Goal: Task Accomplishment & Management: Use online tool/utility

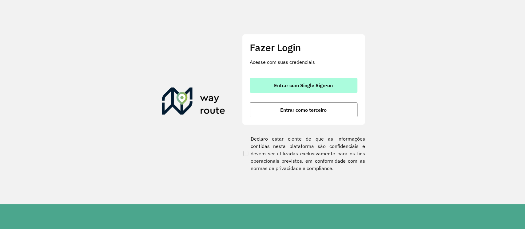
click at [316, 81] on button "Entrar com Single Sign-on" at bounding box center [304, 85] width 108 height 15
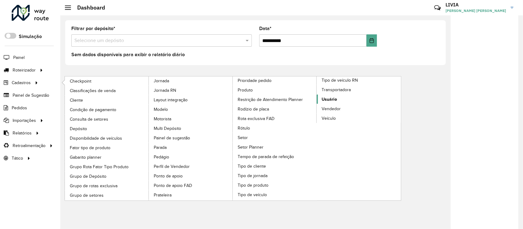
click at [329, 96] on span "Usuário" at bounding box center [328, 99] width 15 height 6
click at [354, 98] on link "Usuário" at bounding box center [359, 99] width 84 height 9
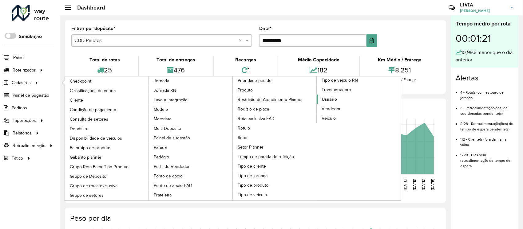
click at [343, 100] on link "Usuário" at bounding box center [359, 99] width 84 height 9
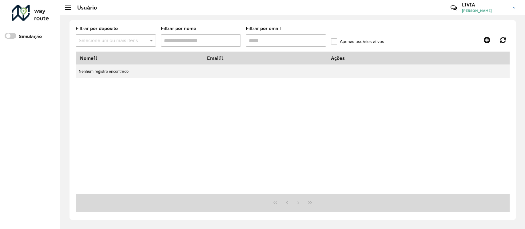
click at [329, 99] on hb-app "Aguarde... Pop-up bloqueado! Seu navegador bloqueou automáticamente a abertura …" at bounding box center [262, 114] width 525 height 229
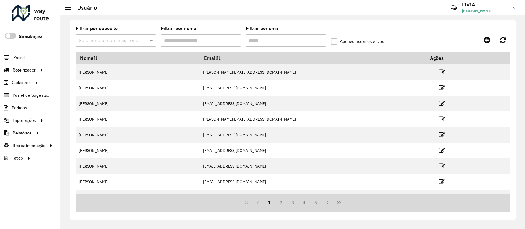
click at [209, 44] on input "Filtrar por nome" at bounding box center [201, 40] width 80 height 12
type input "***"
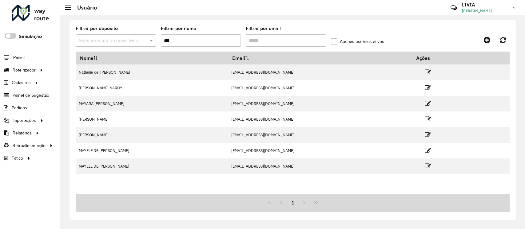
drag, startPoint x: 206, startPoint y: 38, endPoint x: 92, endPoint y: 32, distance: 114.2
click at [92, 32] on formly-group "Filtrar por depósito Selecione um ou mais itens Filtrar por nome *** Filtrar po…" at bounding box center [236, 38] width 320 height 25
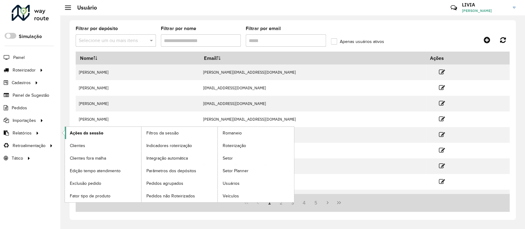
click at [119, 131] on link "Ações da sessão" at bounding box center [103, 133] width 76 height 12
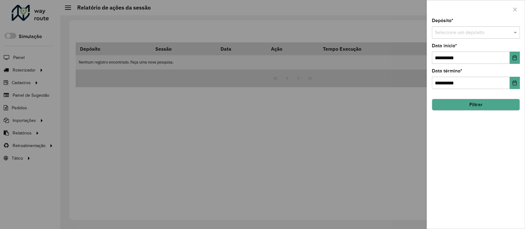
click at [477, 32] on input "text" at bounding box center [469, 32] width 69 height 7
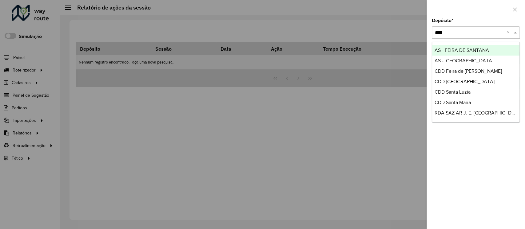
type input "*****"
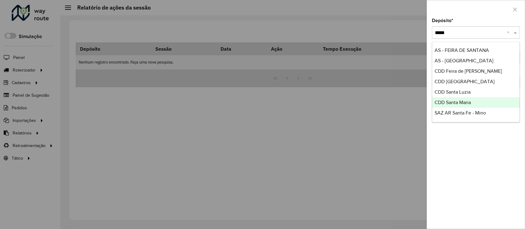
click at [465, 101] on span "CDD Santa Maria" at bounding box center [452, 102] width 36 height 5
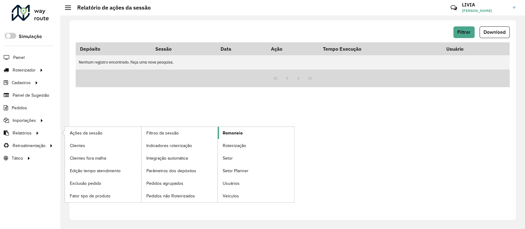
click at [240, 136] on span "Romaneio" at bounding box center [232, 133] width 20 height 6
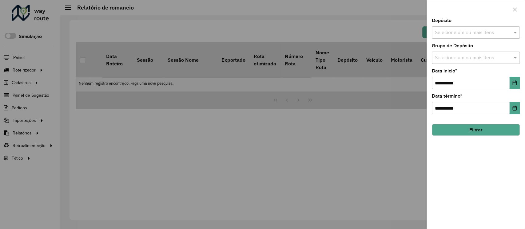
click at [274, 163] on div at bounding box center [262, 114] width 525 height 229
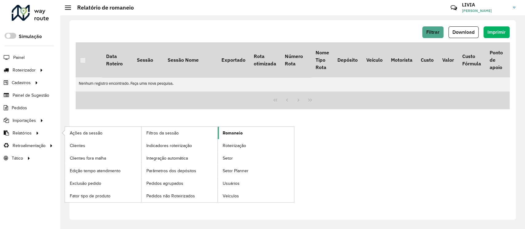
click at [242, 131] on link "Romaneio" at bounding box center [256, 133] width 76 height 12
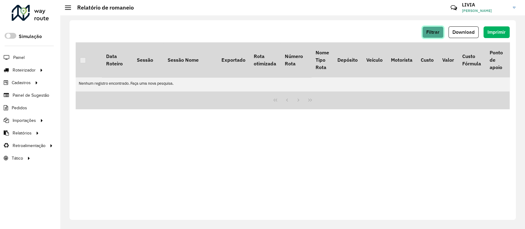
click at [432, 31] on span "Filtrar" at bounding box center [432, 32] width 13 height 5
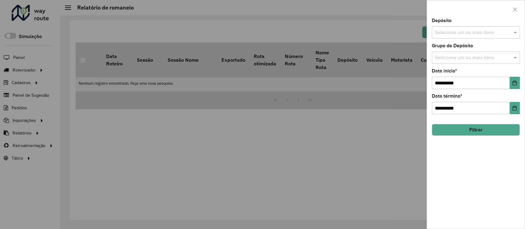
click at [354, 136] on div at bounding box center [262, 114] width 525 height 229
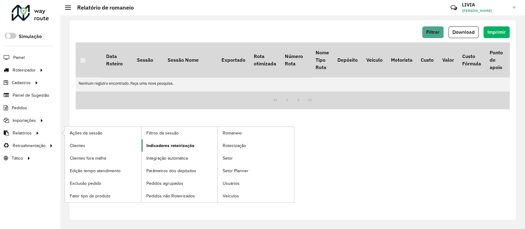
click at [176, 148] on span "Indicadores roteirização" at bounding box center [170, 146] width 48 height 6
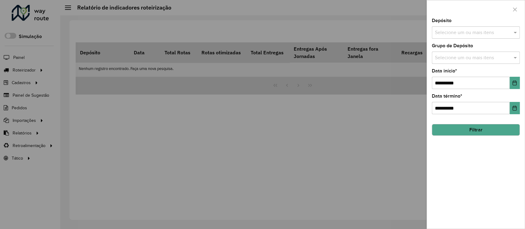
click at [35, 122] on div at bounding box center [262, 114] width 525 height 229
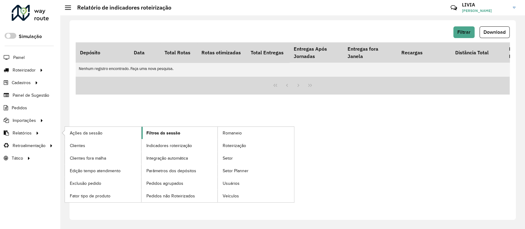
click at [198, 133] on link "Filtros da sessão" at bounding box center [179, 133] width 76 height 12
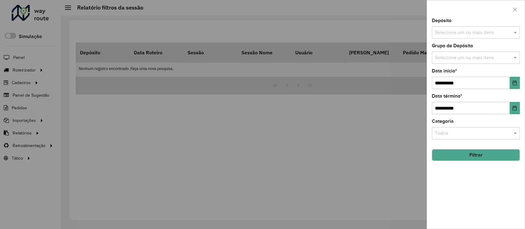
click at [122, 141] on div at bounding box center [262, 114] width 525 height 229
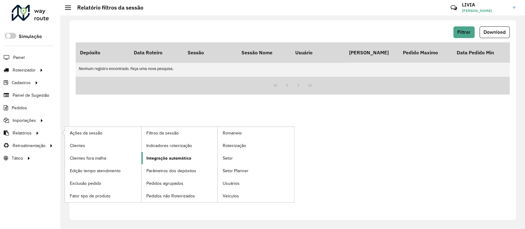
click at [179, 160] on span "Integração automática" at bounding box center [168, 158] width 45 height 6
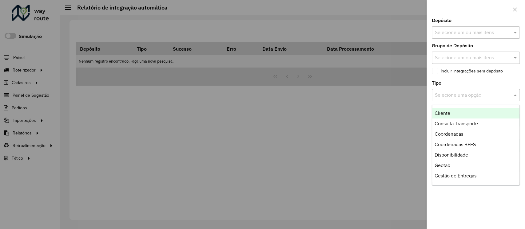
click at [474, 90] on div "Selecione uma opção" at bounding box center [475, 95] width 88 height 12
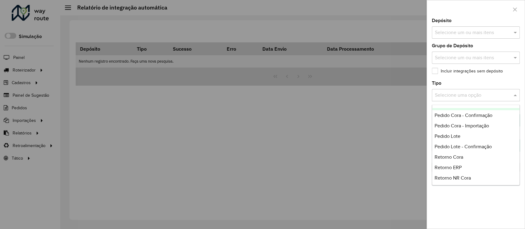
scroll to position [145, 0]
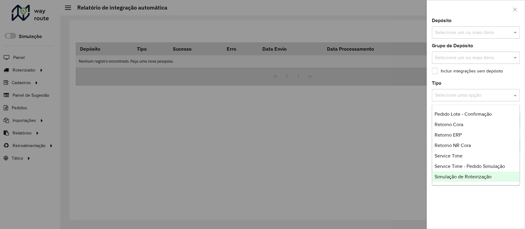
click at [474, 176] on span "Simulação de Roteirização" at bounding box center [462, 176] width 57 height 5
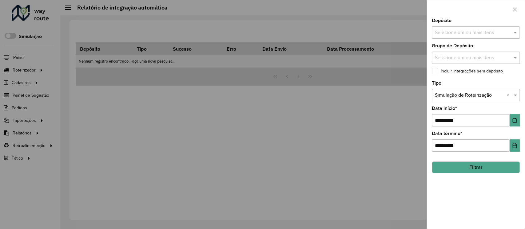
click at [478, 33] on input "text" at bounding box center [472, 32] width 79 height 7
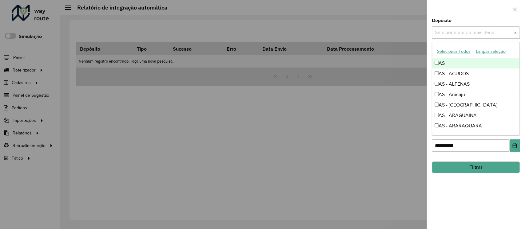
click at [472, 36] on input "text" at bounding box center [472, 32] width 79 height 7
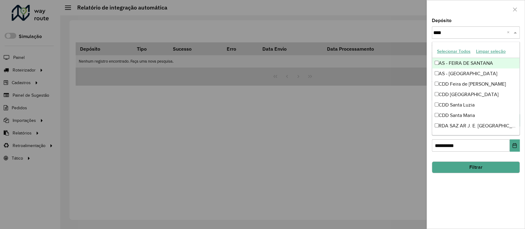
type input "*****"
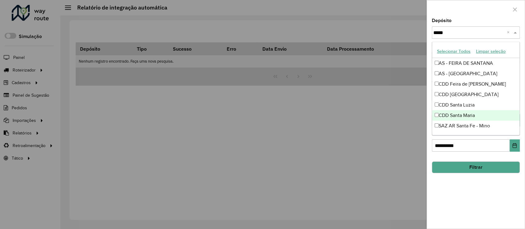
click at [482, 115] on div "CDD Santa Maria" at bounding box center [475, 115] width 87 height 10
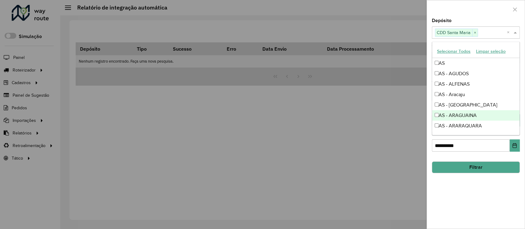
click at [498, 186] on div "**********" at bounding box center [476, 123] width 98 height 210
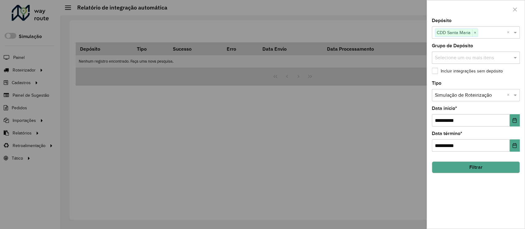
click at [490, 171] on button "Filtrar" at bounding box center [475, 168] width 88 height 12
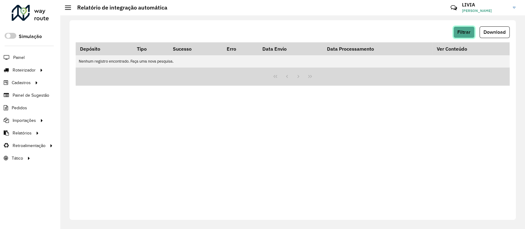
click at [466, 31] on span "Filtrar" at bounding box center [463, 32] width 13 height 5
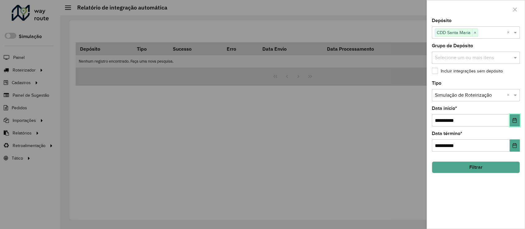
click at [513, 119] on icon "Choose Date" at bounding box center [514, 120] width 5 height 5
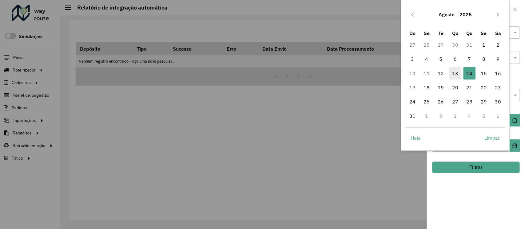
click at [456, 71] on span "13" at bounding box center [455, 73] width 12 height 12
type input "**********"
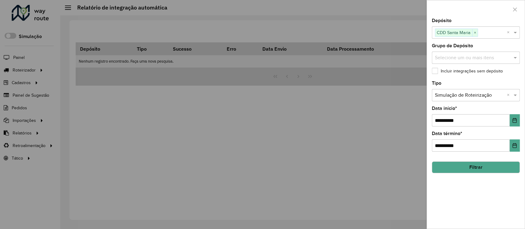
click at [496, 172] on button "Filtrar" at bounding box center [475, 168] width 88 height 12
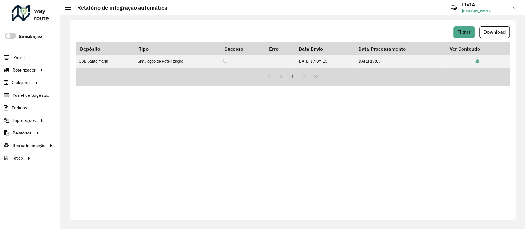
drag, startPoint x: 297, startPoint y: 62, endPoint x: 379, endPoint y: 70, distance: 82.1
click at [350, 61] on td "13/08/2025 17:07:15" at bounding box center [324, 61] width 60 height 12
click at [417, 111] on div "Filtrar Download Depósito Tipo Sucesso Erro Data Envio Data Processamento Ver C…" at bounding box center [292, 120] width 446 height 200
